Goal: Information Seeking & Learning: Understand process/instructions

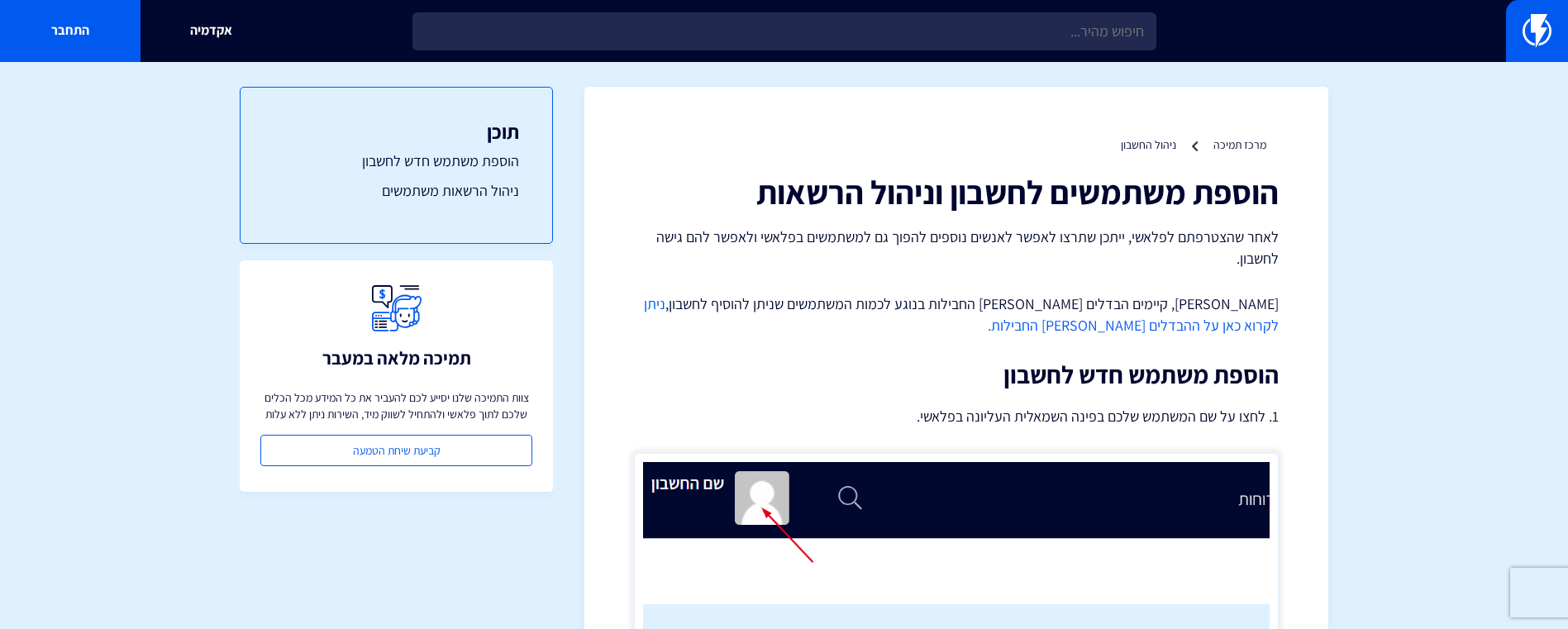
click at [976, 57] on div "אקדמיה התחבר" at bounding box center [784, 30] width 1568 height 62
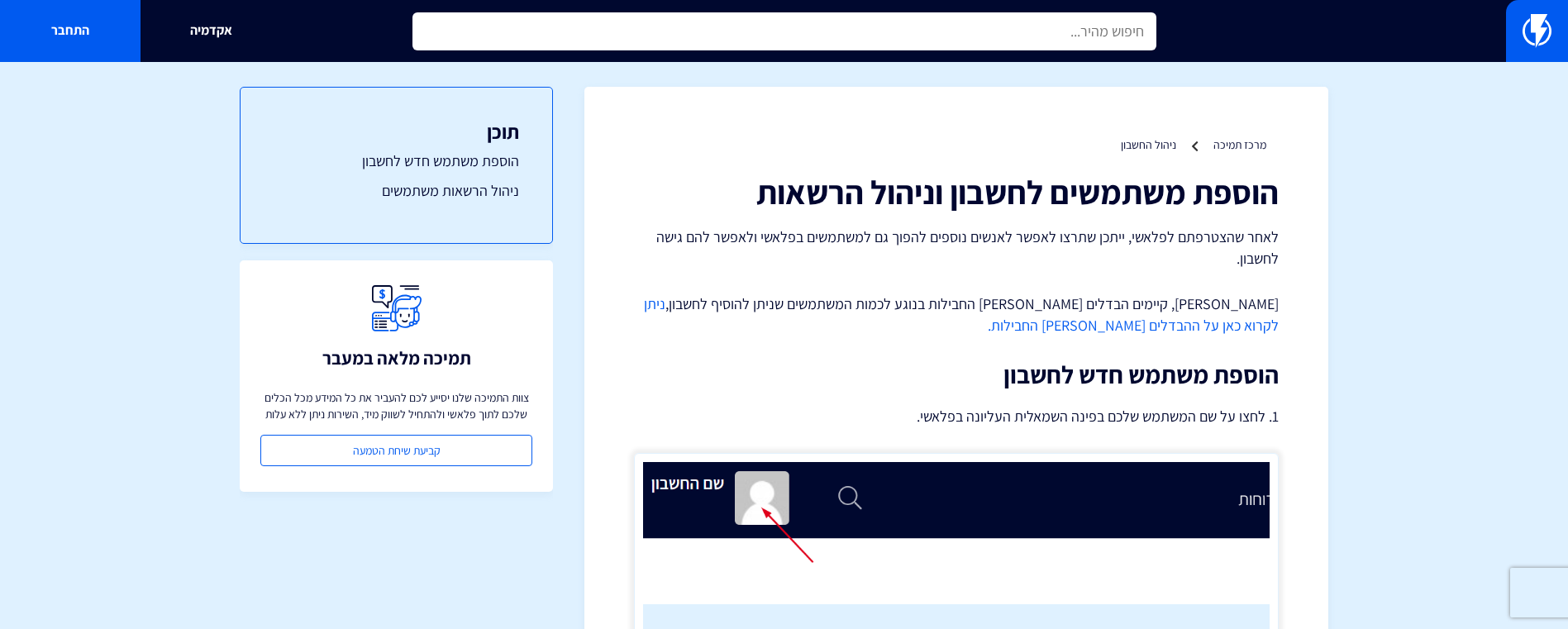
click at [963, 44] on input "text" at bounding box center [784, 31] width 743 height 38
type input "n"
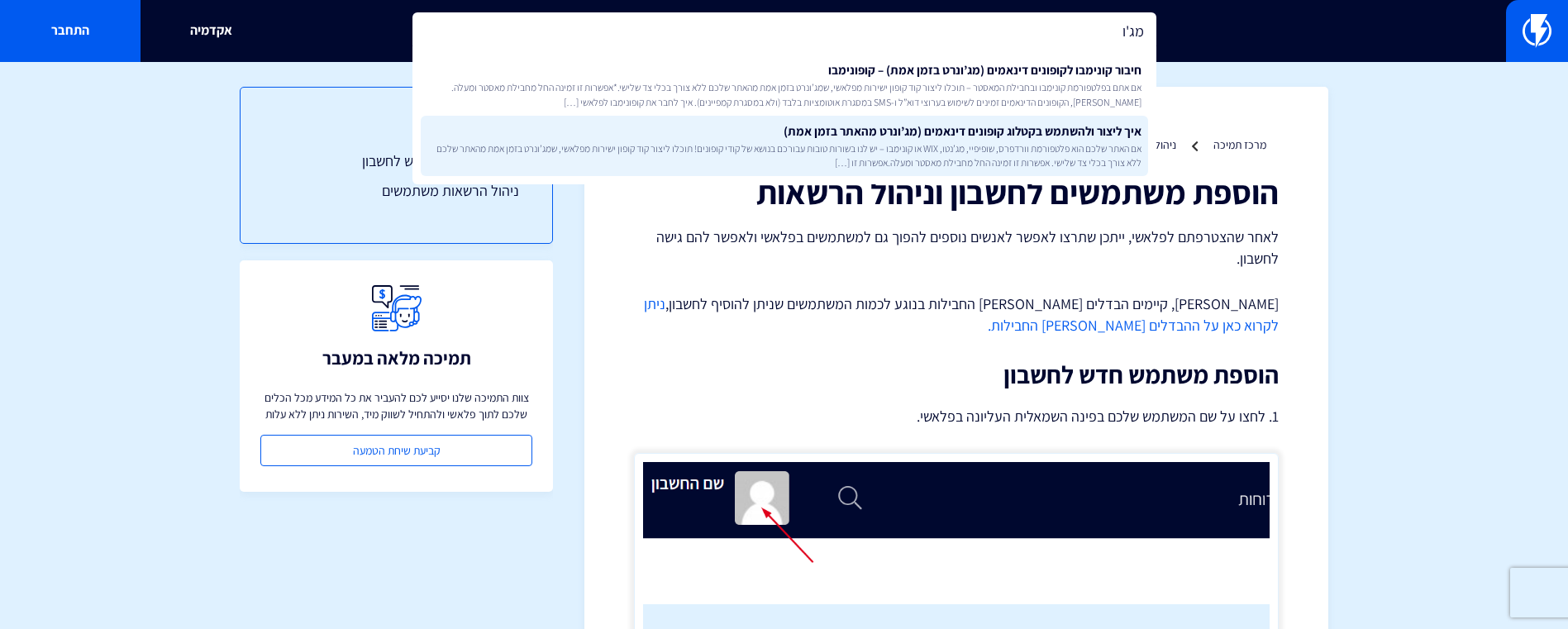
type input "מג'ו"
click at [969, 136] on link "איך ליצור ולהשתמש בקטלוג קופונים דינאמים (מג’ונרט מהאתר בזמן אמת) אם האתר שלכם …" at bounding box center [785, 146] width 727 height 61
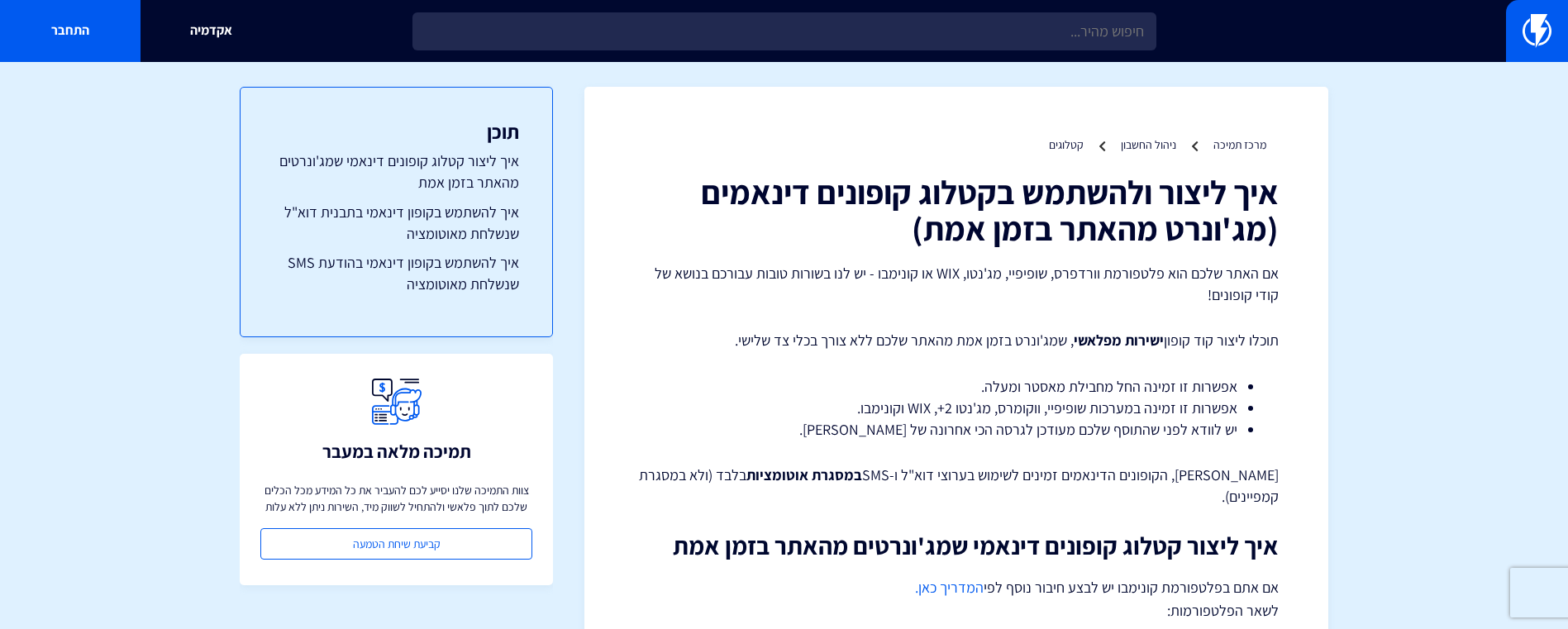
click at [881, 272] on p "אם האתר שלכם הוא פלטפורמת וורדפרס, שופיפיי, מג'נטו, WIX או קונימבו - יש לנו בשו…" at bounding box center [956, 284] width 645 height 42
